Goal: Transaction & Acquisition: Obtain resource

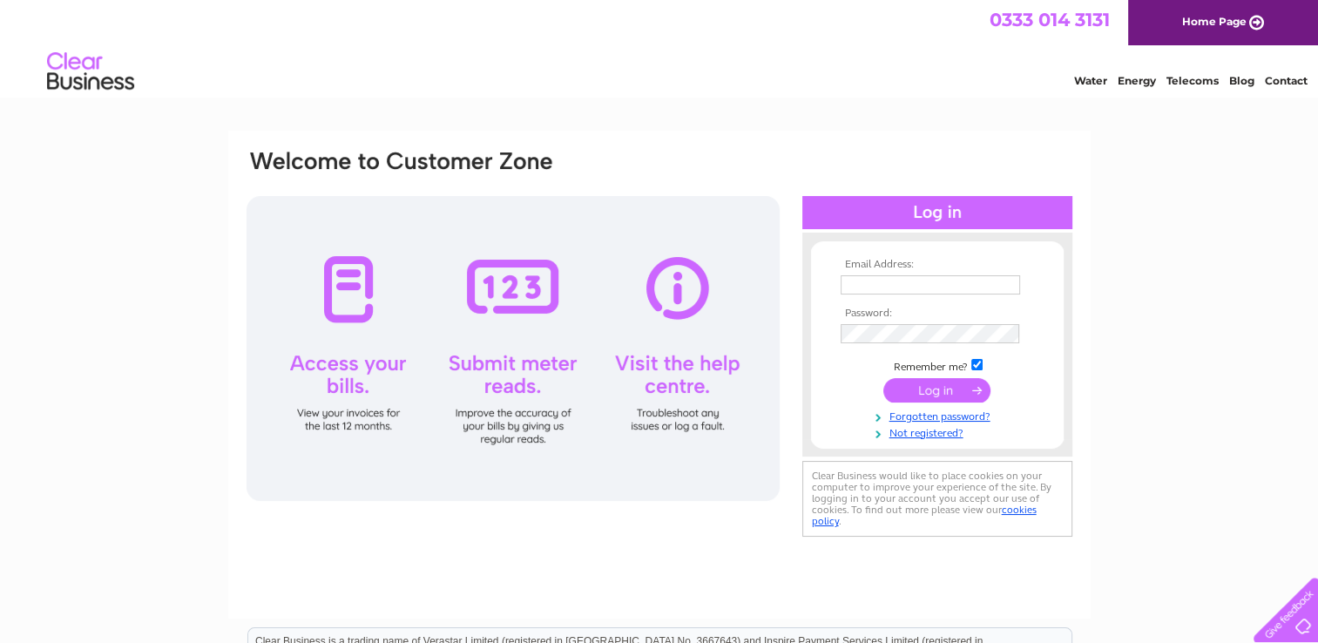
type input "tracyshirley@hotmail.co.uk"
click at [937, 389] on input "submit" at bounding box center [936, 390] width 107 height 24
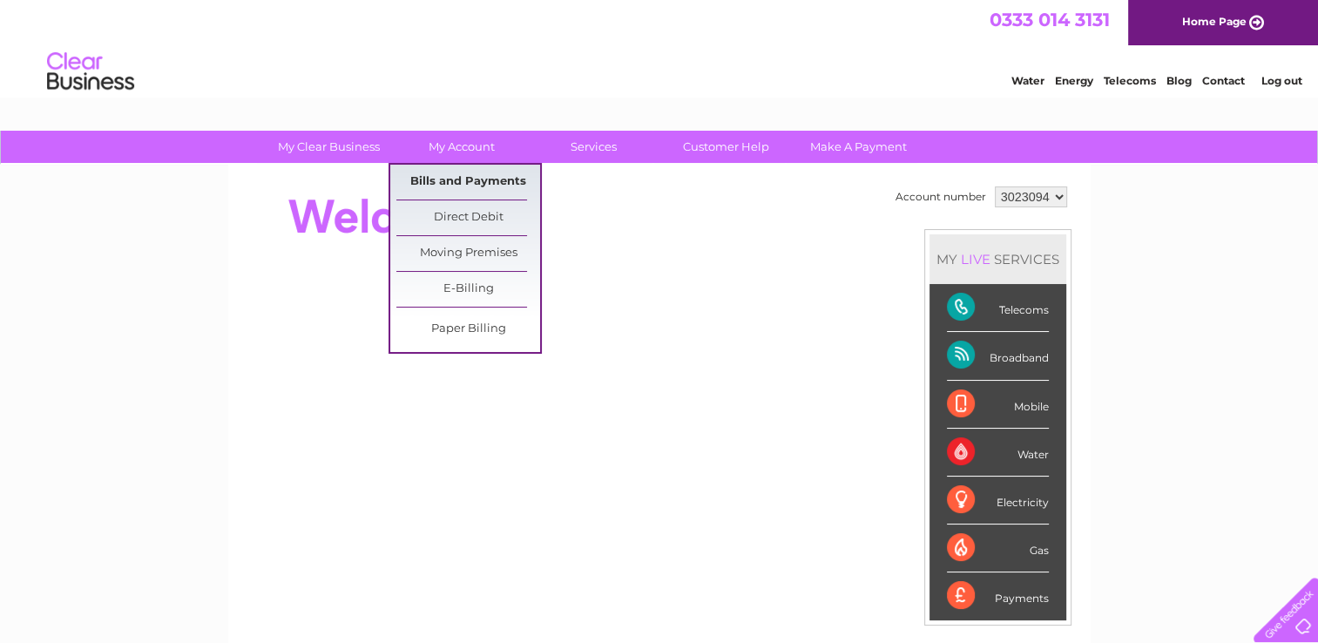
click at [493, 179] on link "Bills and Payments" at bounding box center [468, 182] width 144 height 35
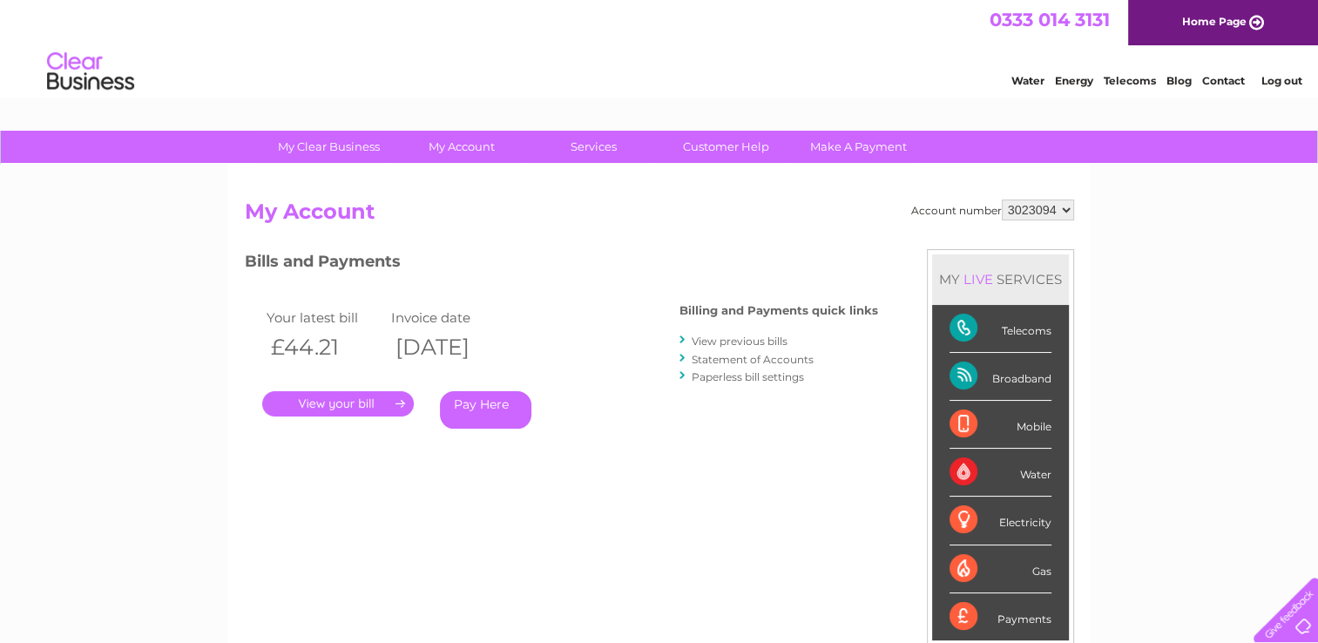
click at [357, 395] on link "." at bounding box center [338, 403] width 152 height 25
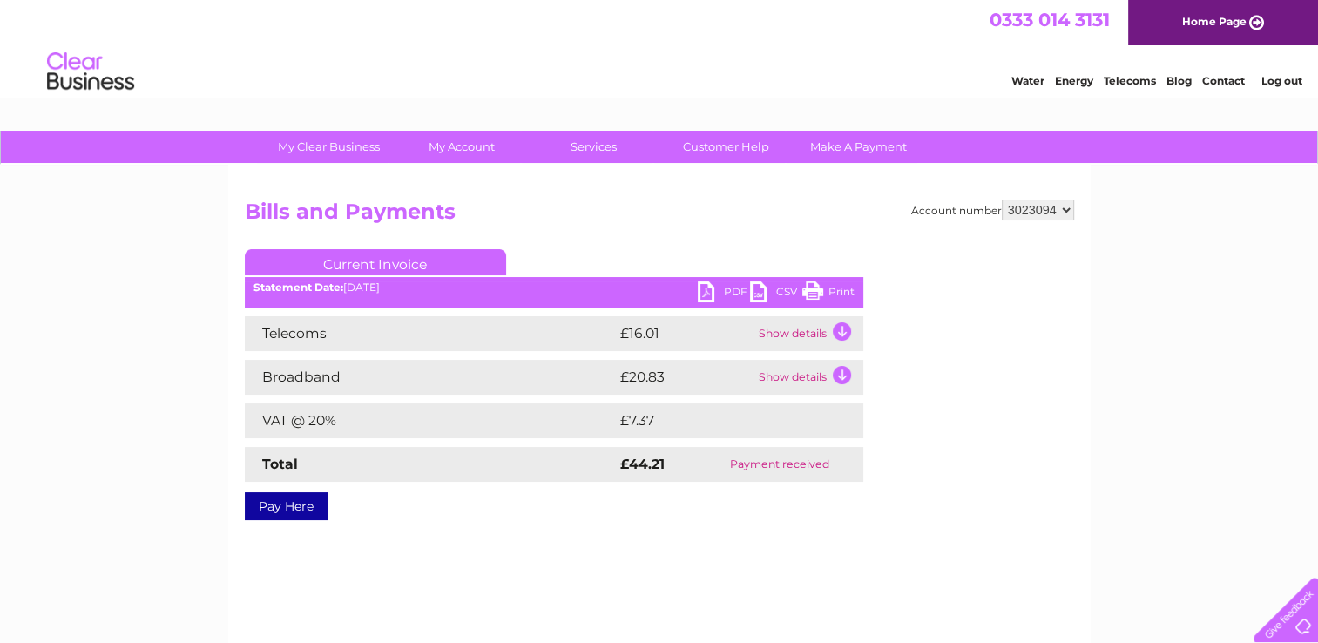
click at [714, 286] on link "PDF" at bounding box center [724, 293] width 52 height 25
click at [710, 290] on link "PDF" at bounding box center [724, 293] width 52 height 25
click at [742, 290] on link "PDF" at bounding box center [724, 293] width 52 height 25
click at [708, 287] on link "PDF" at bounding box center [724, 293] width 52 height 25
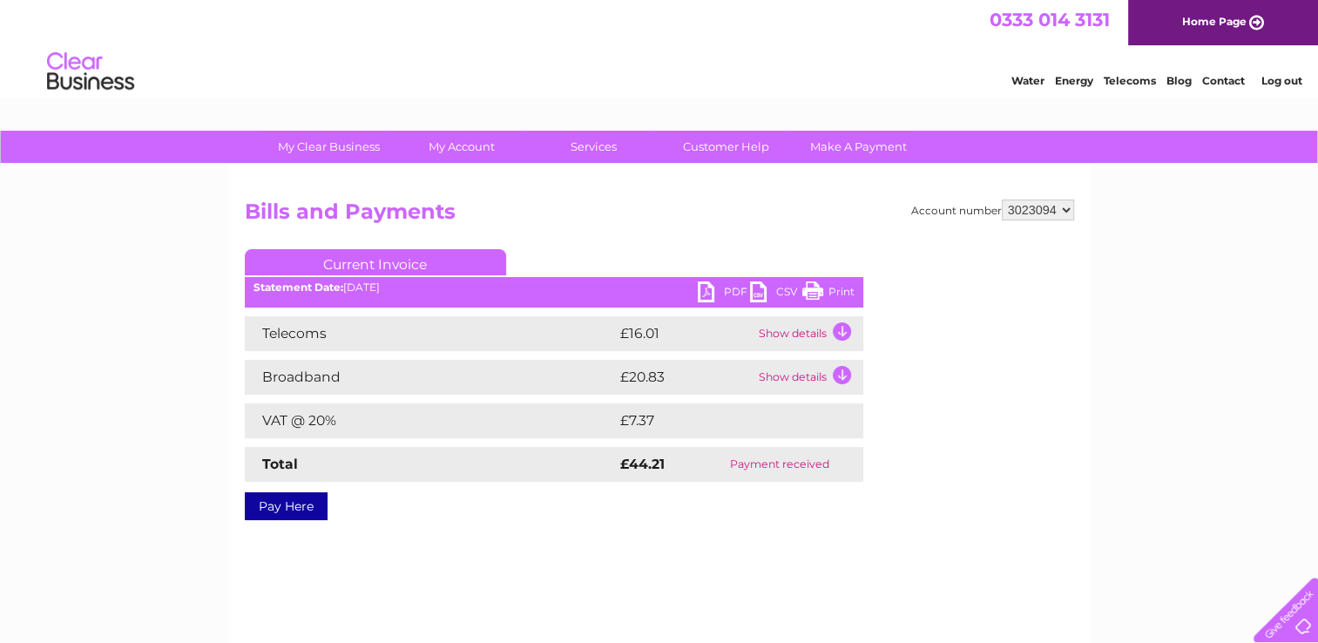
click at [708, 287] on link "PDF" at bounding box center [724, 293] width 52 height 25
click at [741, 293] on link "PDF" at bounding box center [724, 293] width 52 height 25
click at [1274, 71] on li "Log out" at bounding box center [1281, 81] width 52 height 22
click at [1273, 75] on link "Log out" at bounding box center [1281, 80] width 41 height 13
